Goal: Information Seeking & Learning: Learn about a topic

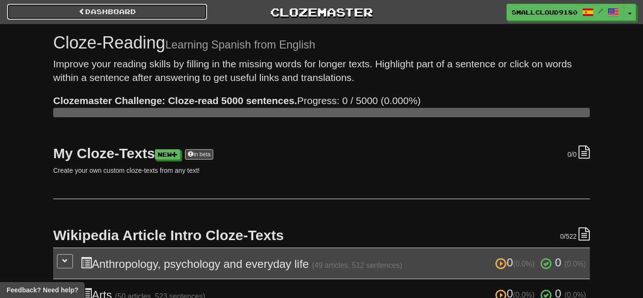
click at [140, 5] on link "Dashboard" at bounding box center [107, 12] width 200 height 16
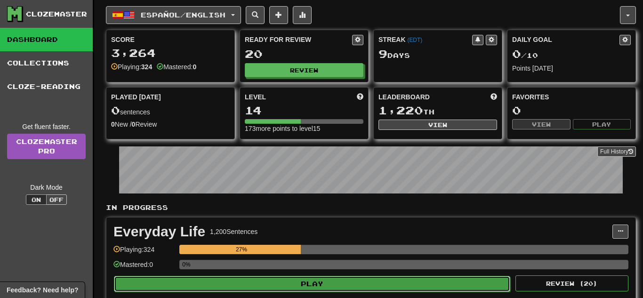
click at [277, 284] on button "Play" at bounding box center [312, 284] width 396 height 16
select select "**"
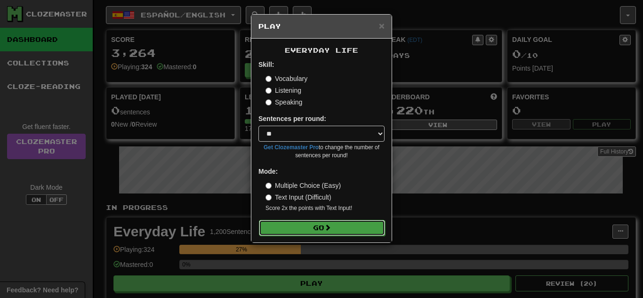
click at [328, 222] on button "Go" at bounding box center [322, 228] width 126 height 16
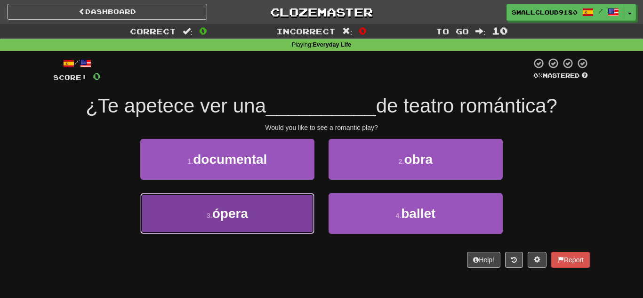
click at [283, 201] on button "3 . ópera" at bounding box center [227, 213] width 174 height 41
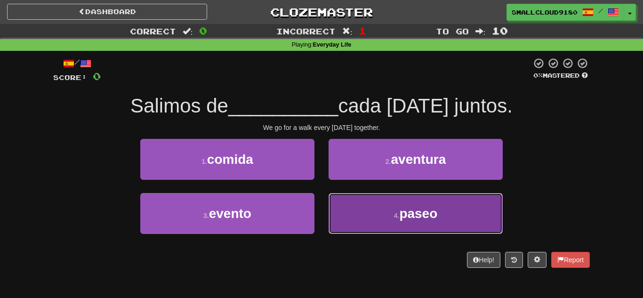
click at [356, 221] on button "4 . paseo" at bounding box center [415, 213] width 174 height 41
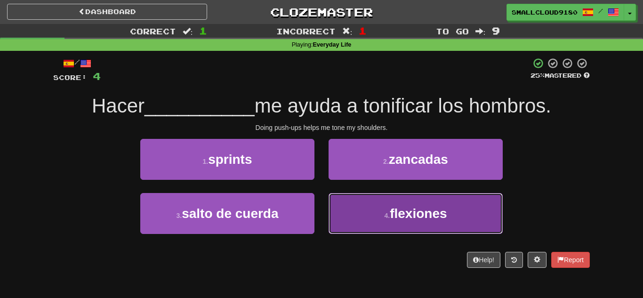
click at [364, 211] on button "4 . flexiones" at bounding box center [415, 213] width 174 height 41
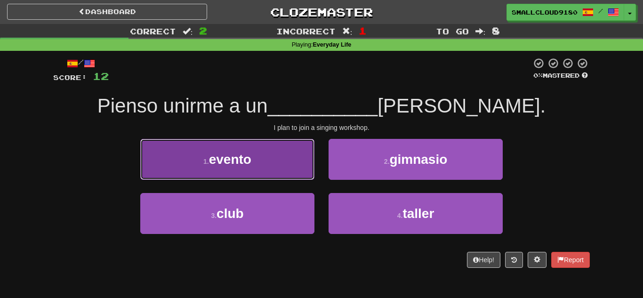
click at [271, 175] on button "1 . evento" at bounding box center [227, 159] width 174 height 41
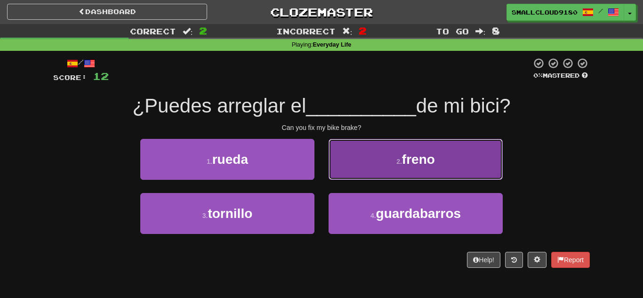
click at [359, 165] on button "2 . freno" at bounding box center [415, 159] width 174 height 41
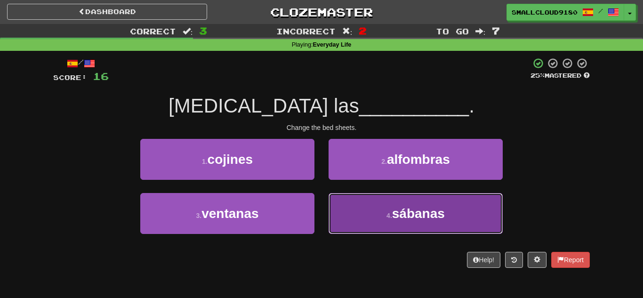
click at [365, 219] on button "4 . sábanas" at bounding box center [415, 213] width 174 height 41
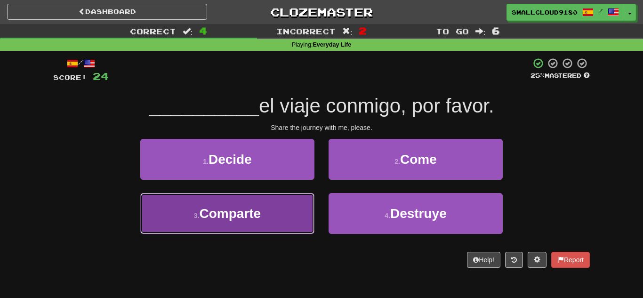
click at [241, 231] on button "3 . Comparte" at bounding box center [227, 213] width 174 height 41
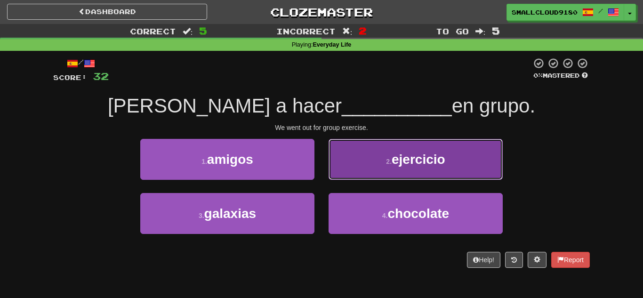
click at [371, 157] on button "2 . ejercicio" at bounding box center [415, 159] width 174 height 41
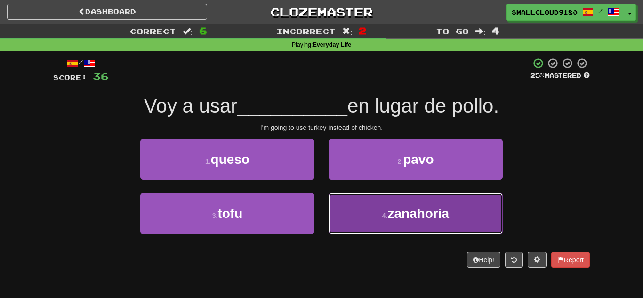
click at [333, 203] on button "4 . zanahoria" at bounding box center [415, 213] width 174 height 41
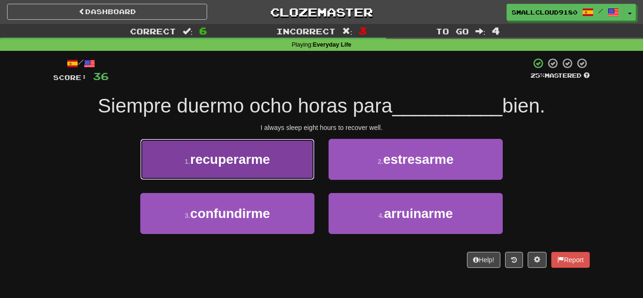
click at [263, 140] on button "1 . recuperarme" at bounding box center [227, 159] width 174 height 41
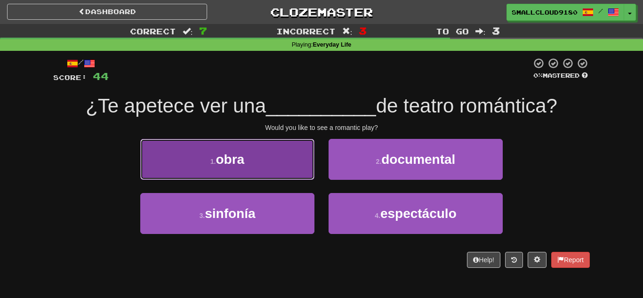
click at [239, 165] on span "obra" at bounding box center [230, 159] width 29 height 15
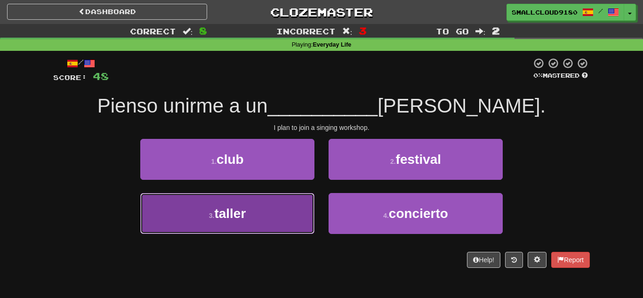
click at [275, 212] on button "3 . taller" at bounding box center [227, 213] width 174 height 41
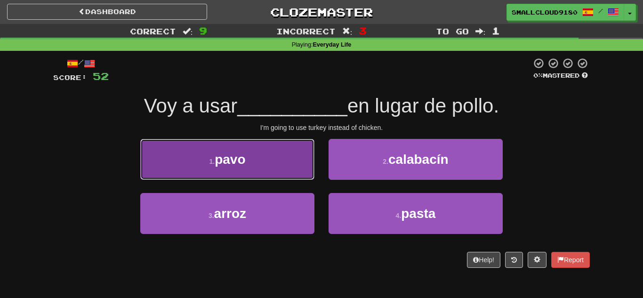
click at [294, 149] on button "1 . pavo" at bounding box center [227, 159] width 174 height 41
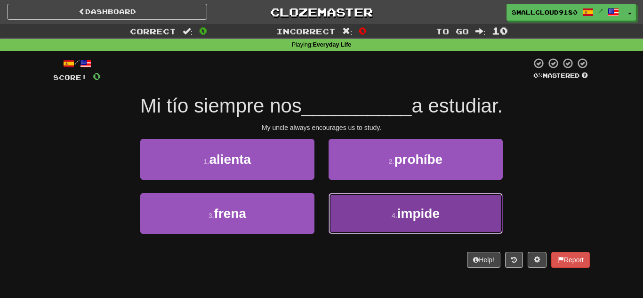
click at [347, 197] on button "4 . impide" at bounding box center [415, 213] width 174 height 41
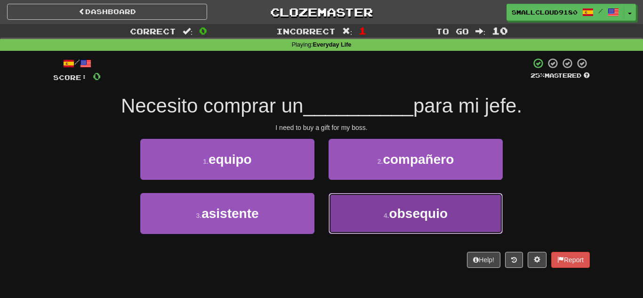
click at [350, 217] on button "4 . obsequio" at bounding box center [415, 213] width 174 height 41
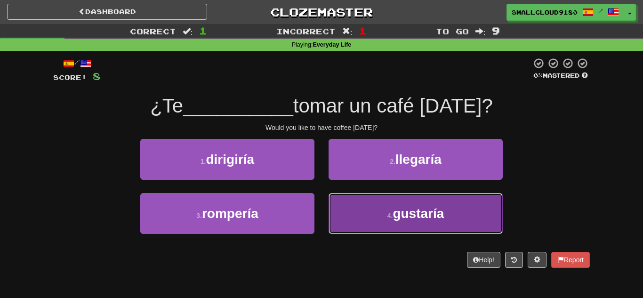
click at [376, 223] on button "4 . gustaría" at bounding box center [415, 213] width 174 height 41
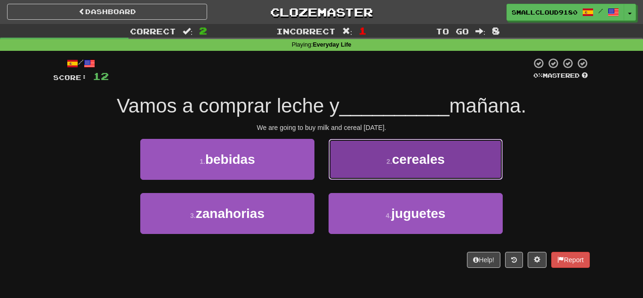
click at [437, 155] on span "cereales" at bounding box center [418, 159] width 53 height 15
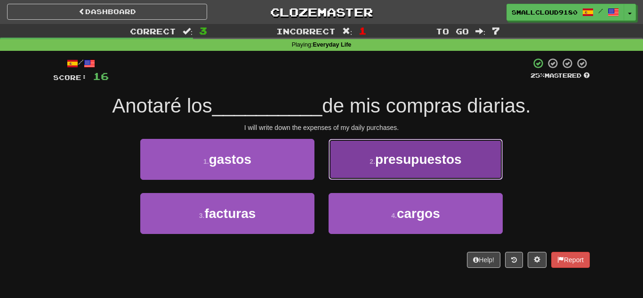
click at [369, 152] on button "2 . presupuestos" at bounding box center [415, 159] width 174 height 41
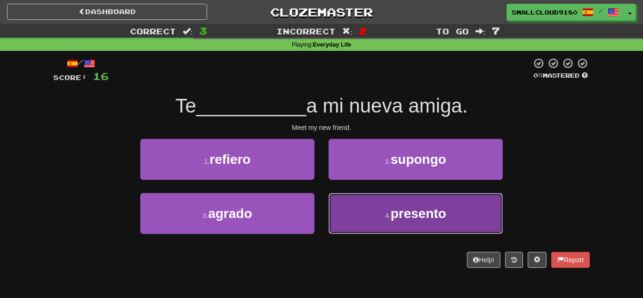
click at [368, 199] on button "4 . presento" at bounding box center [415, 213] width 174 height 41
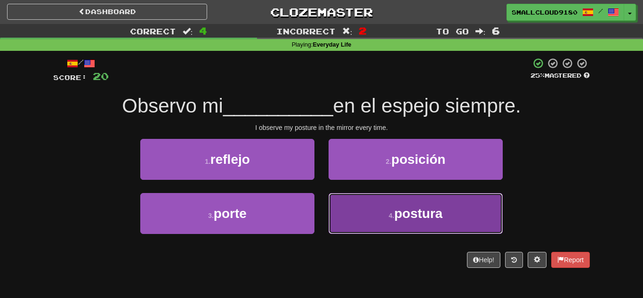
click at [356, 214] on button "4 . postura" at bounding box center [415, 213] width 174 height 41
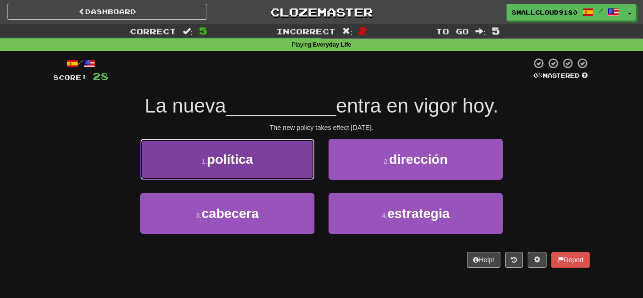
click at [303, 156] on button "1 . política" at bounding box center [227, 159] width 174 height 41
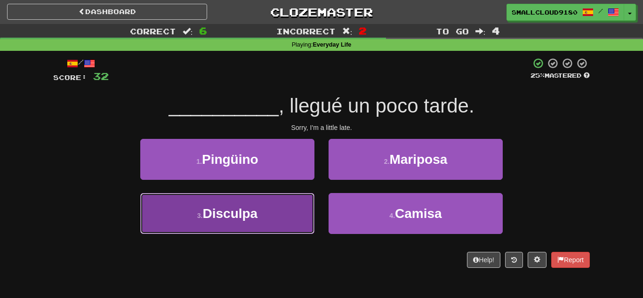
click at [279, 219] on button "3 . Disculpa" at bounding box center [227, 213] width 174 height 41
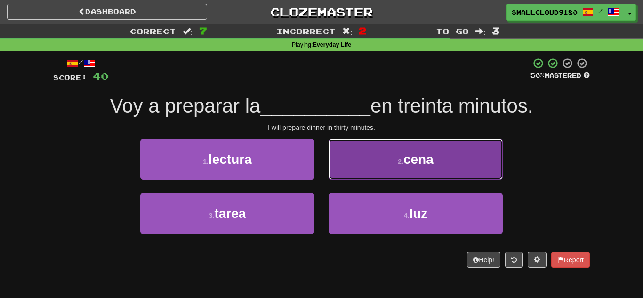
click at [421, 149] on button "2 . cena" at bounding box center [415, 159] width 174 height 41
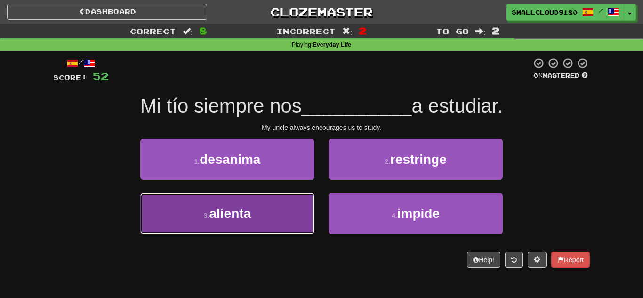
click at [303, 218] on button "3 . alienta" at bounding box center [227, 213] width 174 height 41
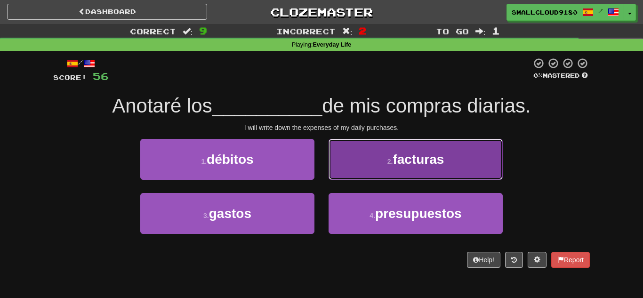
click at [363, 168] on button "2 . facturas" at bounding box center [415, 159] width 174 height 41
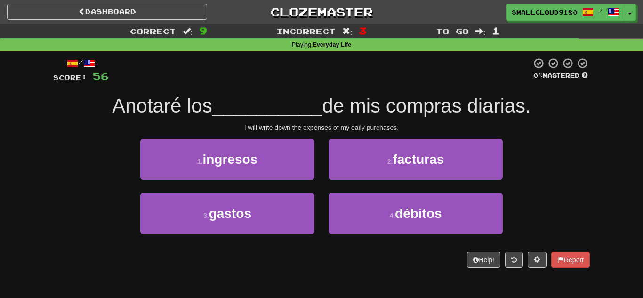
click at [235, 115] on span "__________" at bounding box center [267, 106] width 110 height 22
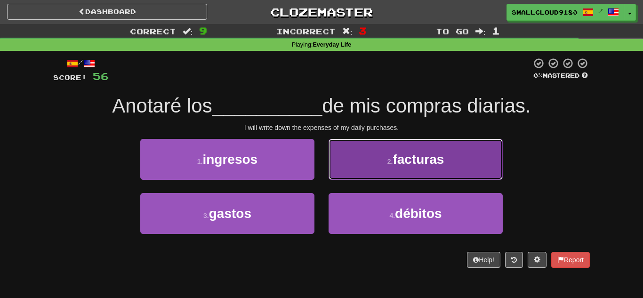
click at [439, 146] on button "2 . facturas" at bounding box center [415, 159] width 174 height 41
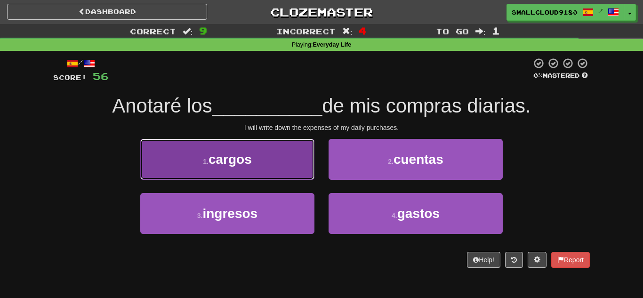
click at [248, 176] on button "1 . cargos" at bounding box center [227, 159] width 174 height 41
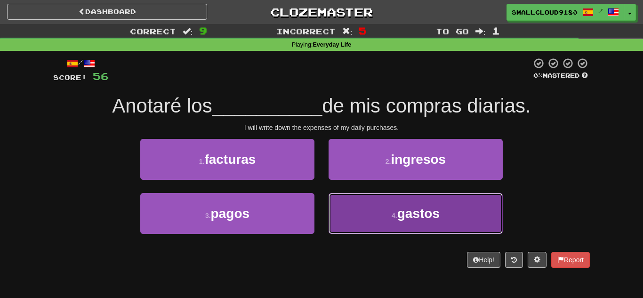
click at [373, 219] on button "4 . gastos" at bounding box center [415, 213] width 174 height 41
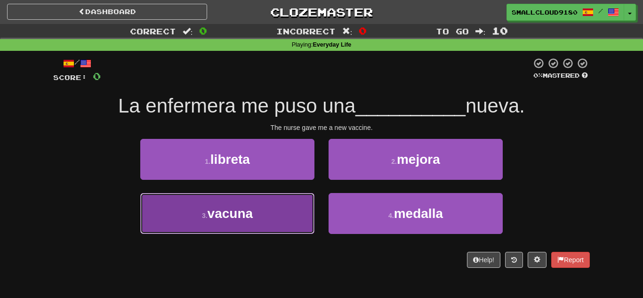
click at [242, 201] on button "3 . vacuna" at bounding box center [227, 213] width 174 height 41
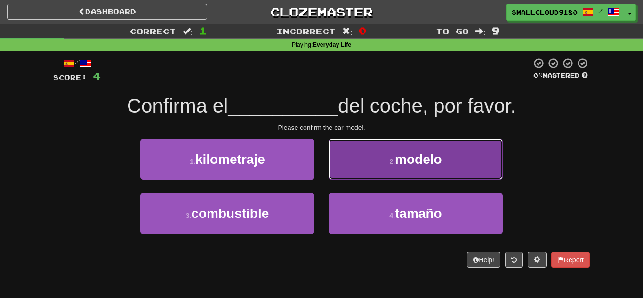
click at [369, 163] on button "2 . modelo" at bounding box center [415, 159] width 174 height 41
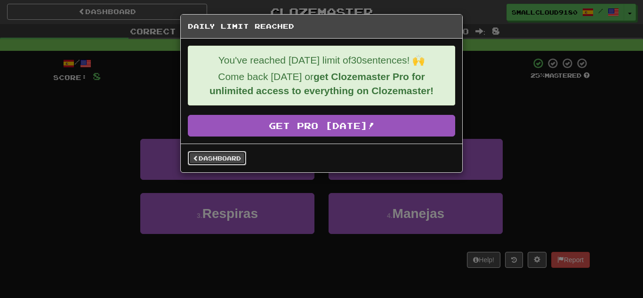
click at [214, 161] on link "Dashboard" at bounding box center [217, 158] width 58 height 14
